Goal: Task Accomplishment & Management: Use online tool/utility

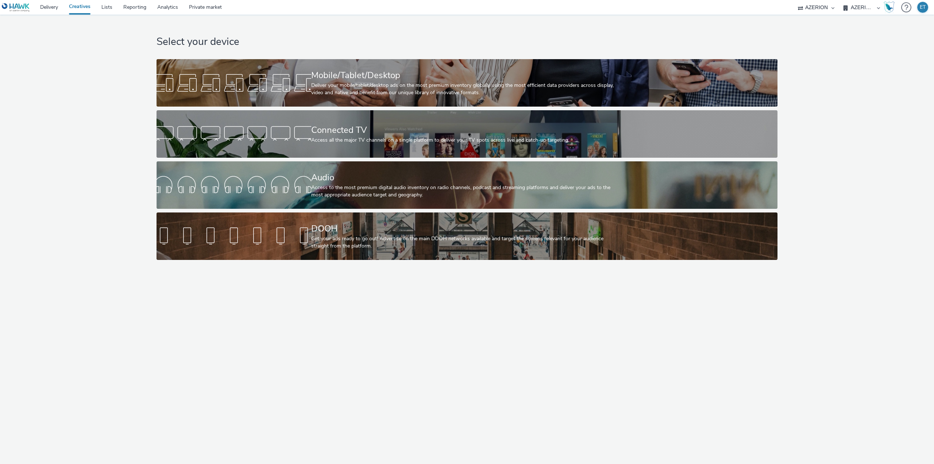
select select "79162ed7-0017-4339-93b0-3399b708648f"
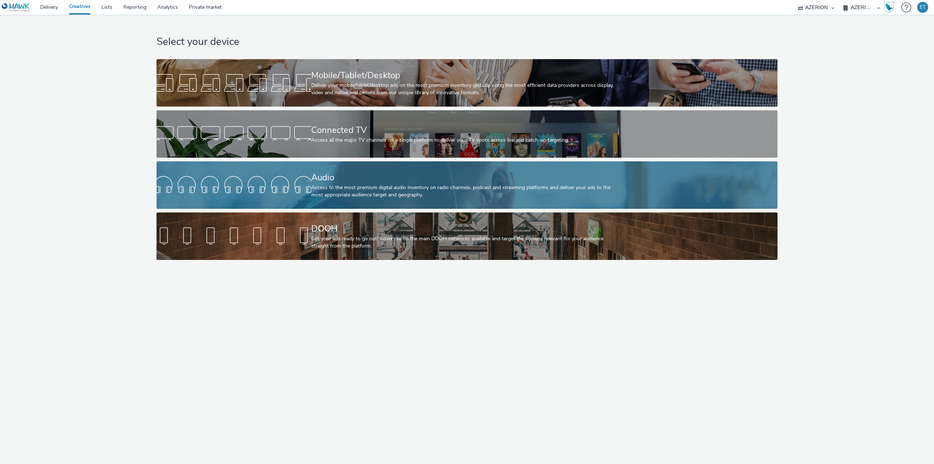
click at [346, 191] on div "Access to the most premium digital audio inventory on radio channels, podcast a…" at bounding box center [465, 191] width 309 height 15
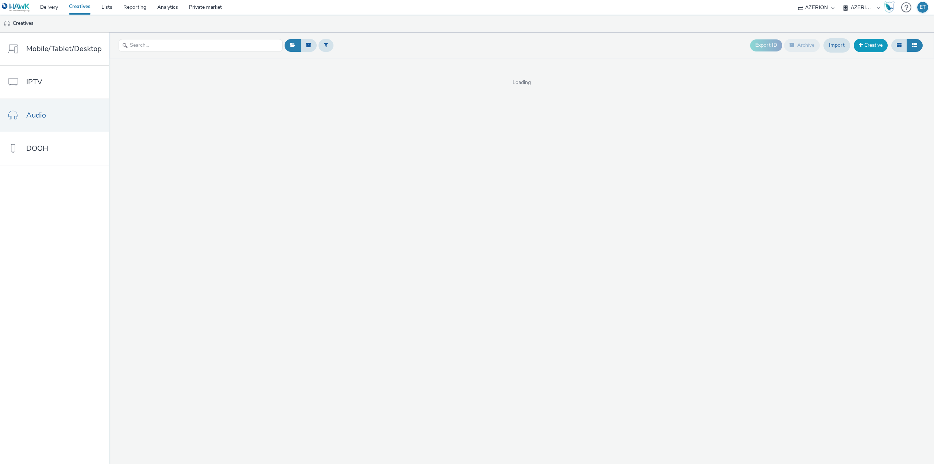
click at [861, 43] on span at bounding box center [861, 44] width 4 height 5
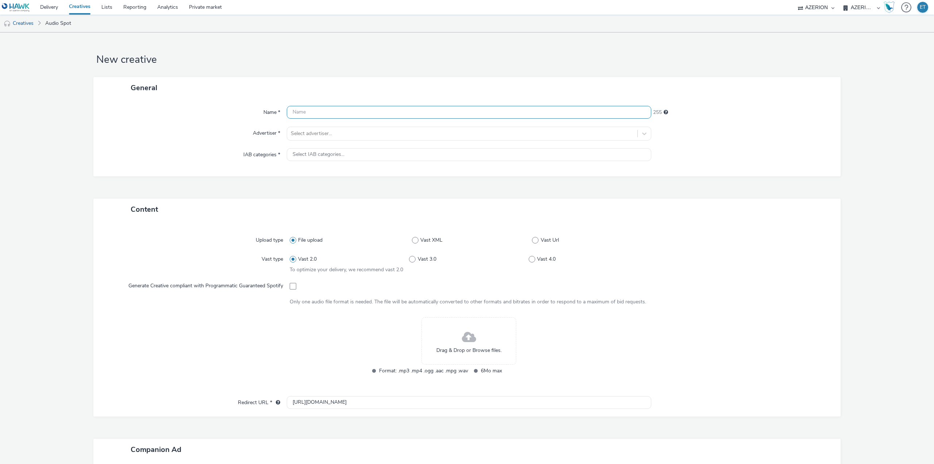
click at [438, 115] on input "text" at bounding box center [469, 112] width 364 height 13
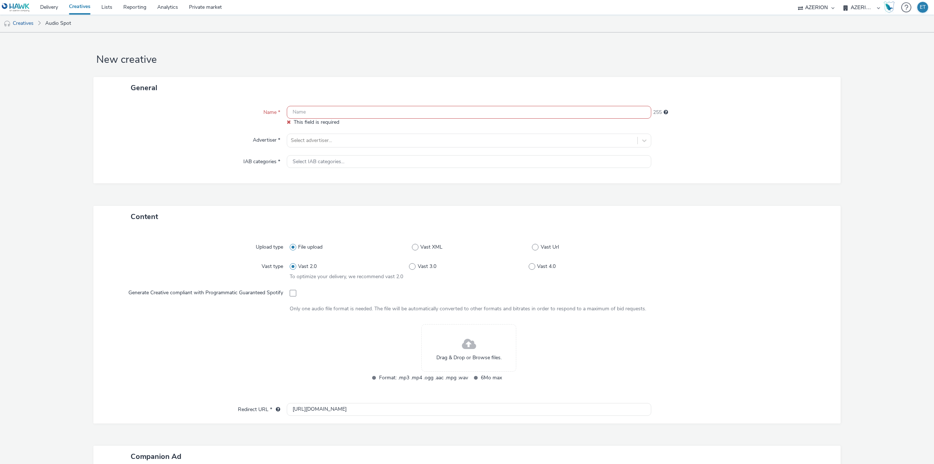
click at [324, 113] on input "text" at bounding box center [469, 112] width 364 height 13
paste input "AUGER CLIMATISATION 09 2025"
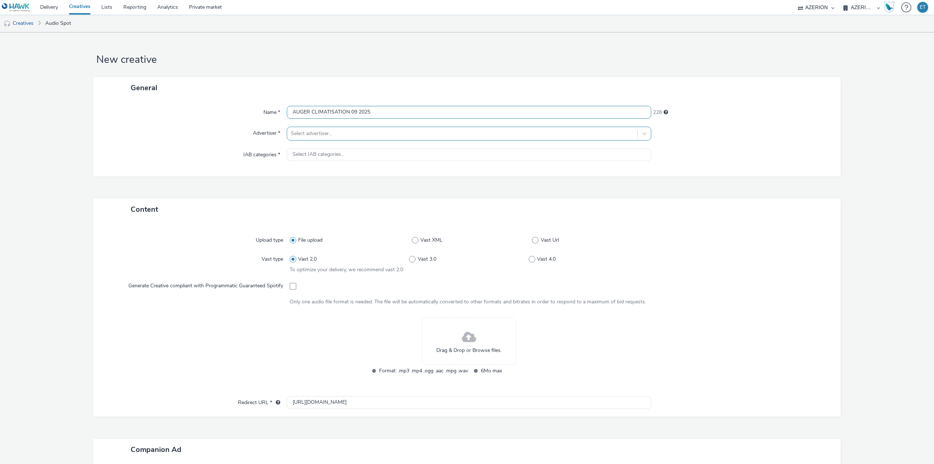
type input "AUGER CLIMATISATION 09 2025"
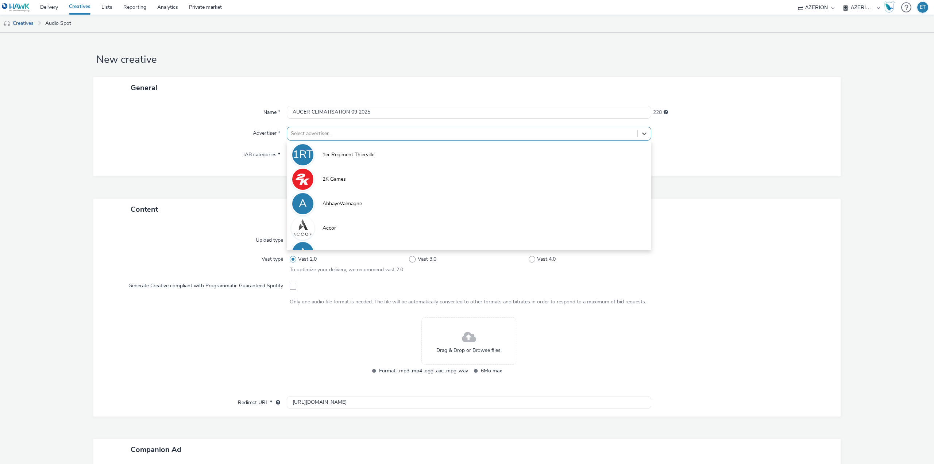
click at [332, 129] on div at bounding box center [462, 133] width 343 height 9
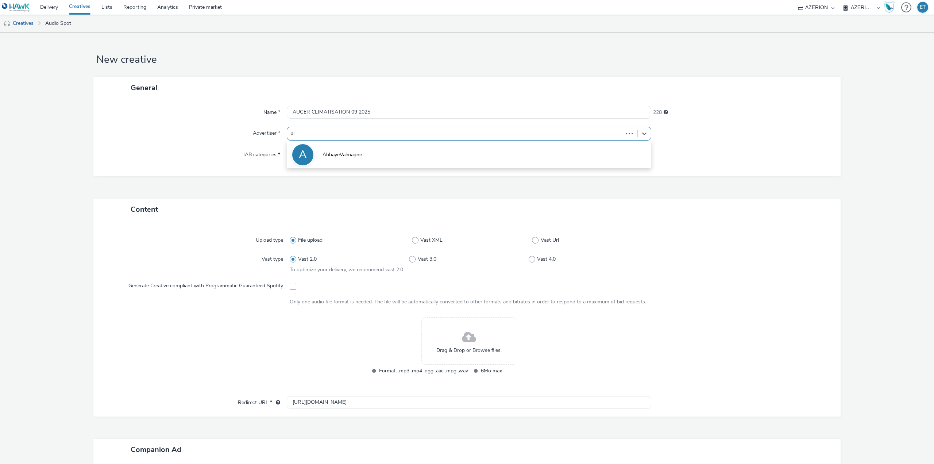
type input "alo"
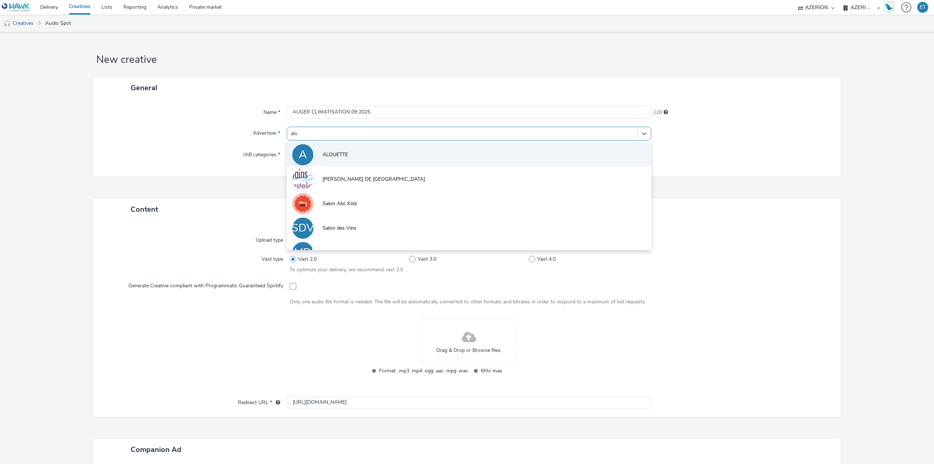
click at [332, 152] on span "ALOUETTE" at bounding box center [335, 154] width 26 height 7
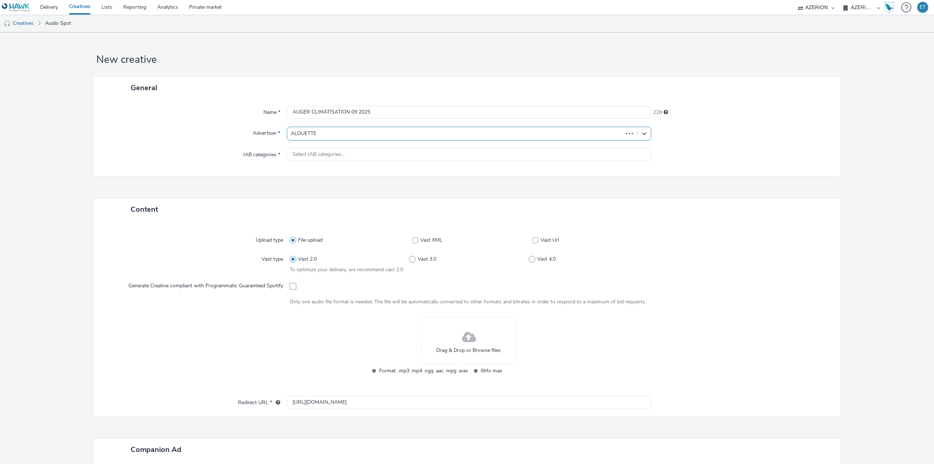
type input "[URL][DOMAIN_NAME]"
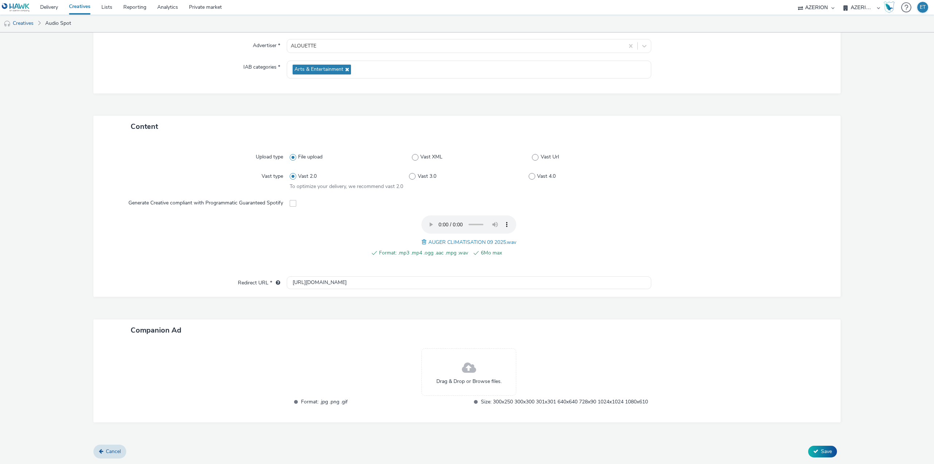
scroll to position [96, 0]
click at [826, 453] on span "Save" at bounding box center [826, 451] width 11 height 7
